Goal: Obtain resource: Download file/media

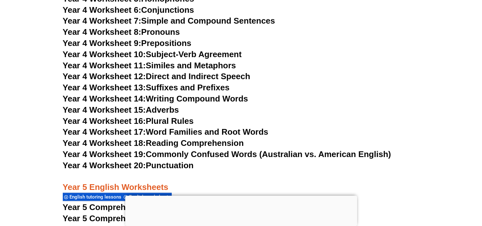
scroll to position [2920, 0]
drag, startPoint x: 338, startPoint y: 1, endPoint x: 389, endPoint y: 29, distance: 57.5
click at [389, 29] on h3 "Year 4 Worksheet 8: Pronouns" at bounding box center [241, 32] width 357 height 11
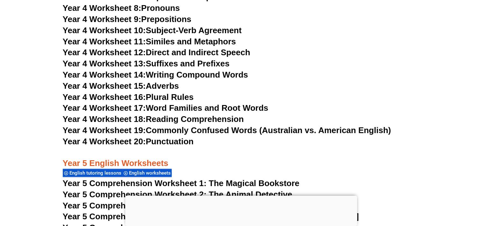
scroll to position [2936, 0]
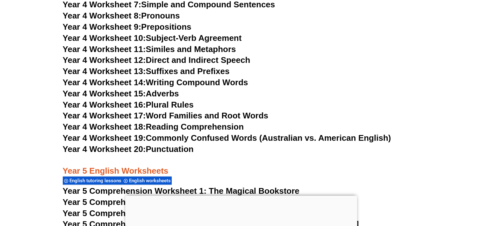
click at [179, 83] on link "Year 4 Worksheet 14: Writing Compound Words" at bounding box center [155, 82] width 185 height 10
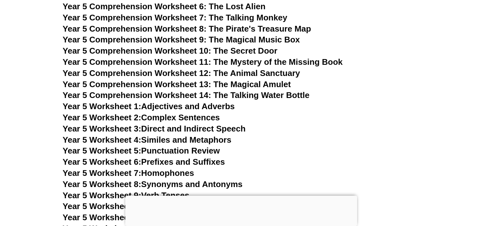
scroll to position [3182, 0]
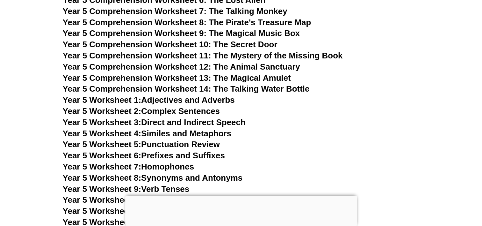
click at [123, 111] on span "Year 5 Worksheet 2:" at bounding box center [102, 111] width 79 height 10
click at [225, 88] on span "Year 5 Comprehension Worksheet 14: The Talking Water Bottle" at bounding box center [186, 89] width 247 height 10
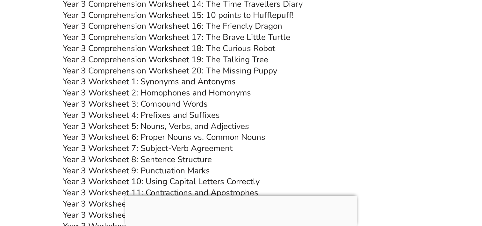
scroll to position [2318, 0]
click at [219, 72] on link "Year 3 Comprehension Worksheet 20: The Missing Puppy" at bounding box center [170, 70] width 214 height 11
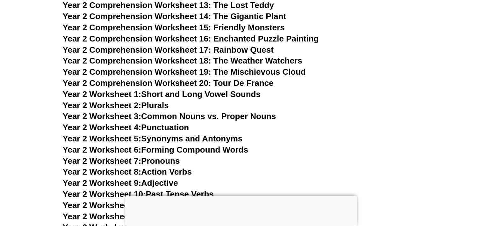
scroll to position [1719, 0]
click at [254, 50] on span "Year 2 Comprehension Worksheet 17: Rainbow Quest" at bounding box center [168, 50] width 211 height 10
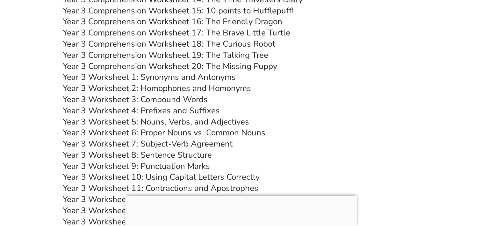
scroll to position [2323, 0]
click at [159, 76] on link "Year 3 Worksheet 1: Synonyms and Antonyms" at bounding box center [149, 76] width 173 height 11
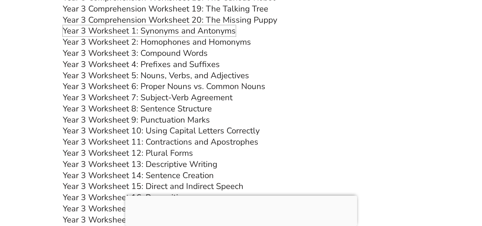
scroll to position [2372, 0]
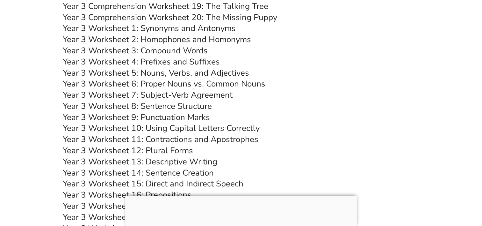
click at [170, 71] on link "Year 3 Worksheet 5: Nouns, Verbs, and Adjectives" at bounding box center [156, 72] width 186 height 11
click at [159, 106] on link "Year 3 Worksheet 8: Sentence Structure" at bounding box center [137, 105] width 149 height 11
click at [154, 117] on link "Year 3 Worksheet 9: Punctuation Marks" at bounding box center [136, 116] width 147 height 11
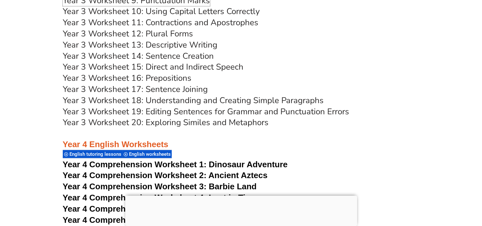
scroll to position [2488, 0]
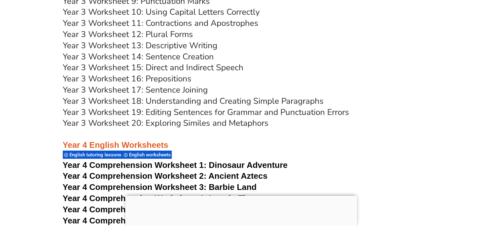
click at [161, 124] on link "Year 3 Worksheet 20: Exploring Similes and Metaphors" at bounding box center [166, 122] width 206 height 11
click at [163, 111] on link "Year 3 Worksheet 19: Editing Sentences for Grammar and Punctuation Errors" at bounding box center [206, 111] width 286 height 11
click at [171, 56] on link "Year 3 Worksheet 14: Sentence Creation" at bounding box center [138, 56] width 151 height 11
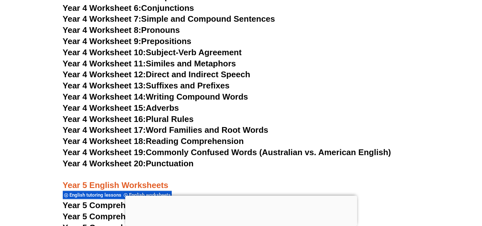
scroll to position [2924, 0]
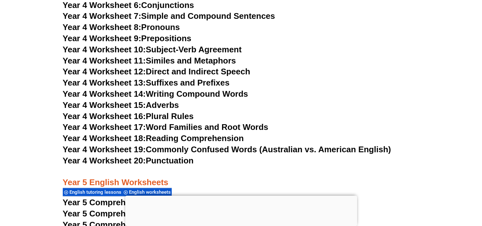
click at [195, 126] on link "Year 4 Worksheet 17: Word Families and Root Words" at bounding box center [165, 127] width 205 height 10
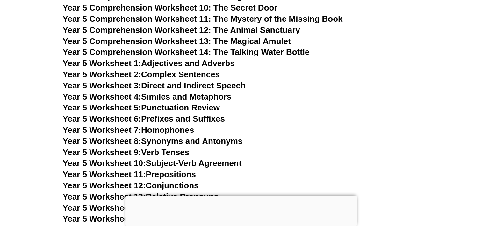
scroll to position [3219, 0]
click at [163, 108] on link "Year 5 Worksheet 5: Punctuation Review" at bounding box center [141, 107] width 157 height 10
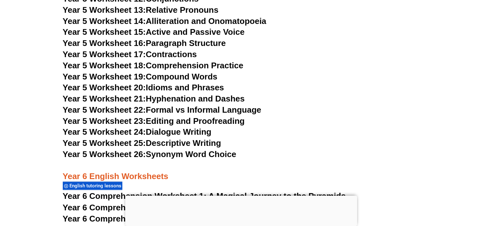
scroll to position [3411, 0]
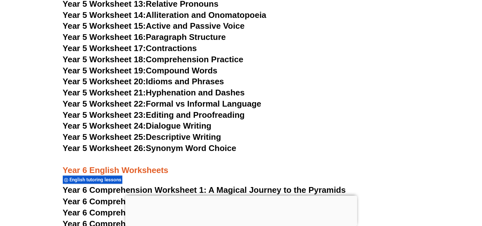
click at [164, 83] on link "Year 5 Worksheet 20: Idioms and Phrases" at bounding box center [143, 81] width 161 height 10
click at [158, 137] on link "Year 5 Worksheet 25: Descriptive Writing" at bounding box center [142, 137] width 158 height 10
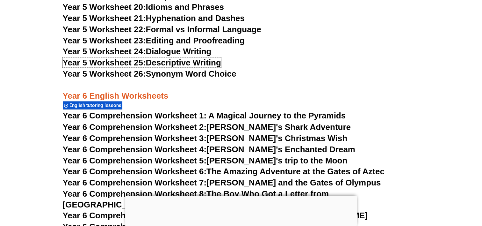
scroll to position [3485, 0]
click at [168, 73] on link "Year 5 Worksheet 26: Synonym Word Choice" at bounding box center [150, 73] width 174 height 10
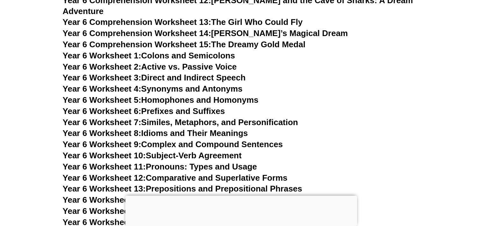
scroll to position [3732, 0]
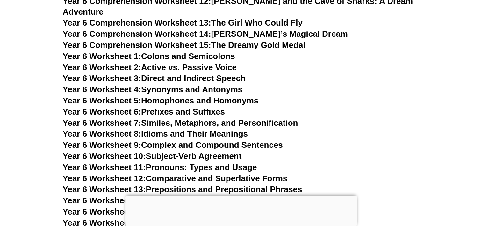
click at [166, 62] on link "Year 6 Worksheet 2: Active vs. Passive Voice" at bounding box center [150, 67] width 174 height 10
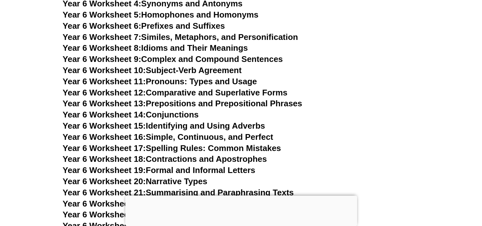
scroll to position [3802, 0]
